Goal: Transaction & Acquisition: Purchase product/service

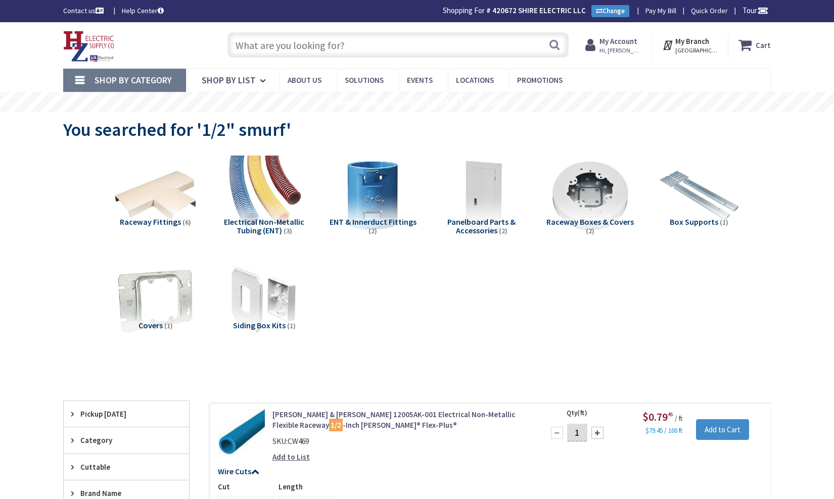
click at [299, 51] on input "text" at bounding box center [397, 44] width 341 height 25
click at [304, 44] on input "text" at bounding box center [397, 44] width 341 height 25
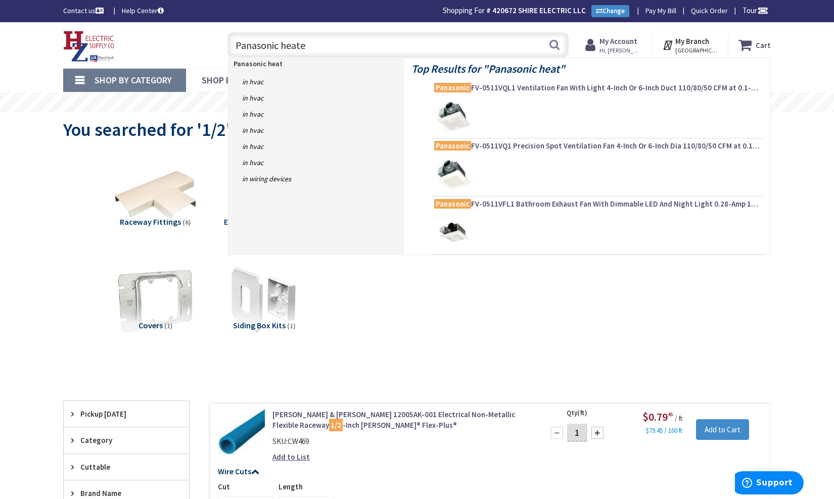
type input "Panasonic heater"
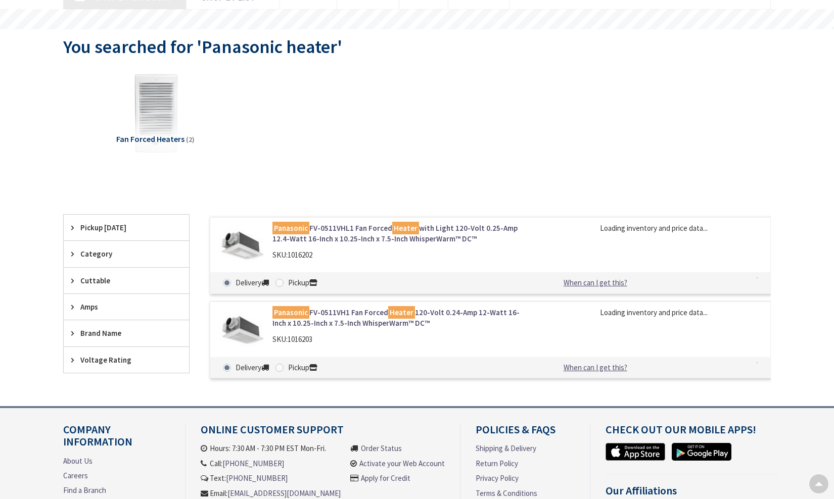
scroll to position [82, 0]
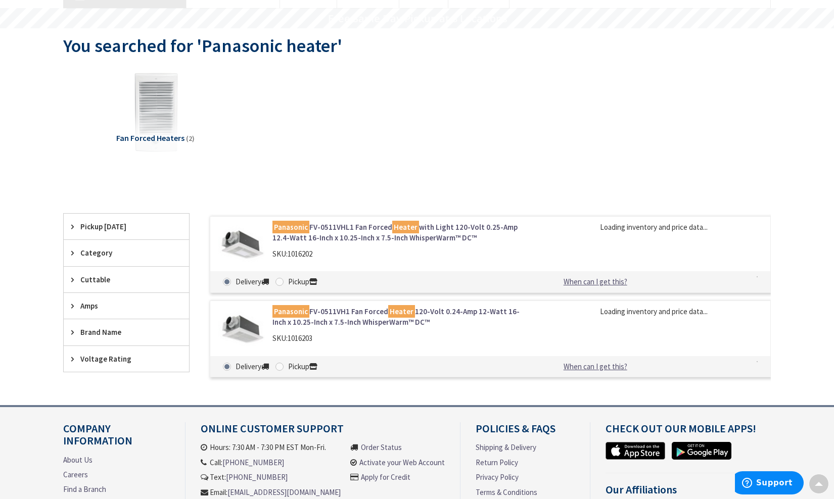
type input "The Common, [STREET_ADDRESS]"
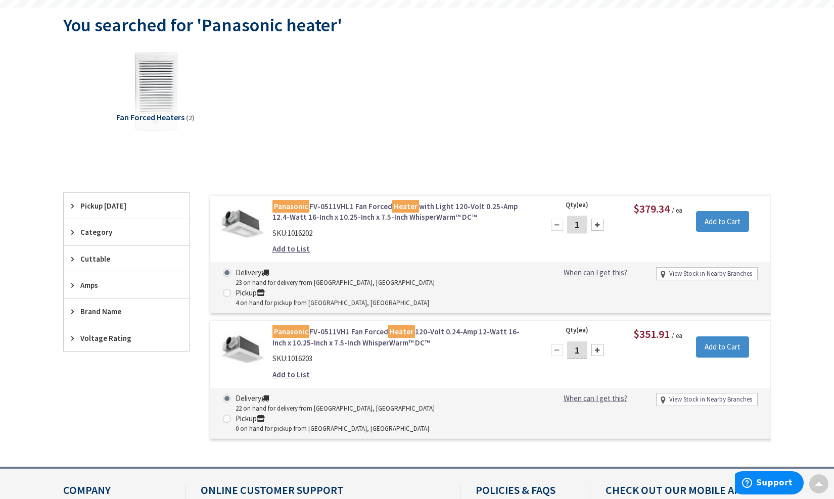
scroll to position [108, 0]
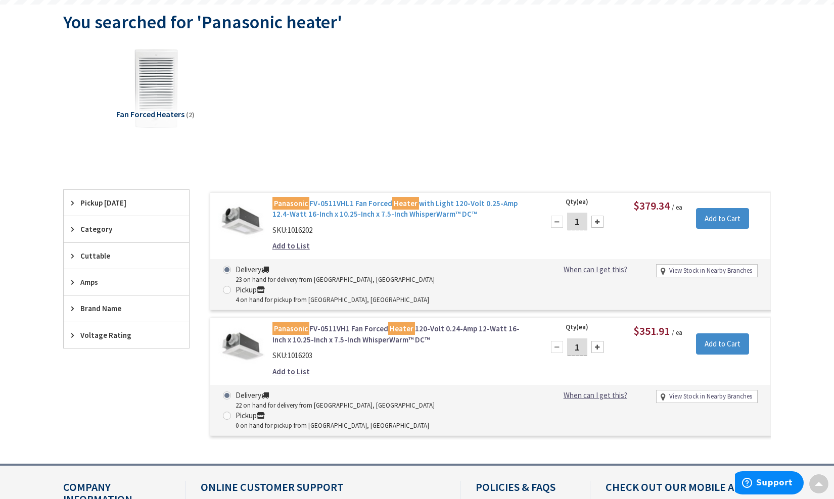
click at [326, 205] on link "Panasonic FV-0511VHL1 Fan Forced Heater with Light 120-Volt 0.25-Amp 12.4-Watt …" at bounding box center [400, 209] width 257 height 22
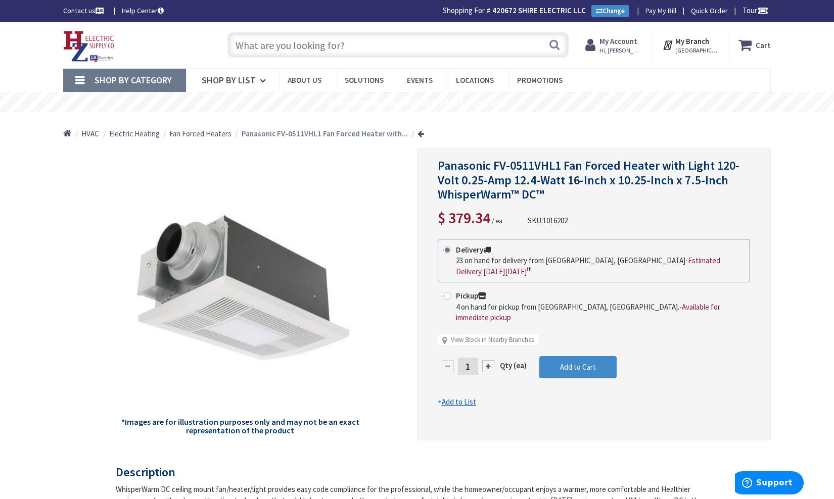
click at [495, 209] on span "$ 379.34 / ea" at bounding box center [470, 218] width 65 height 22
drag, startPoint x: 490, startPoint y: 214, endPoint x: 441, endPoint y: 218, distance: 49.2
click at [441, 218] on span "$ 379.34" at bounding box center [464, 217] width 53 height 19
click at [507, 228] on div "Panasonic FV-0511VHL1 Fan Forced Heater with Light 120-Volt 0.25-Amp 12.4-Watt …" at bounding box center [594, 294] width 354 height 293
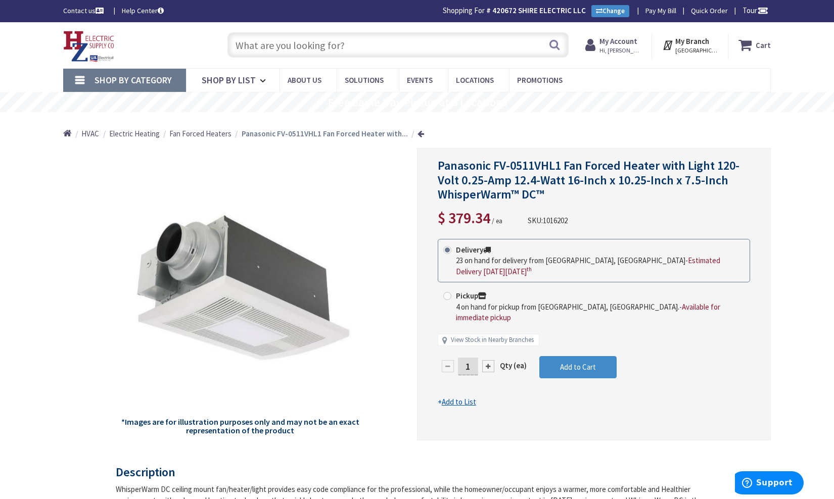
click at [438, 296] on div "Pickup 4 on hand for pickup from Pittsfield, MA. - Available for immediate pick…" at bounding box center [594, 306] width 312 height 43
